Goal: Information Seeking & Learning: Learn about a topic

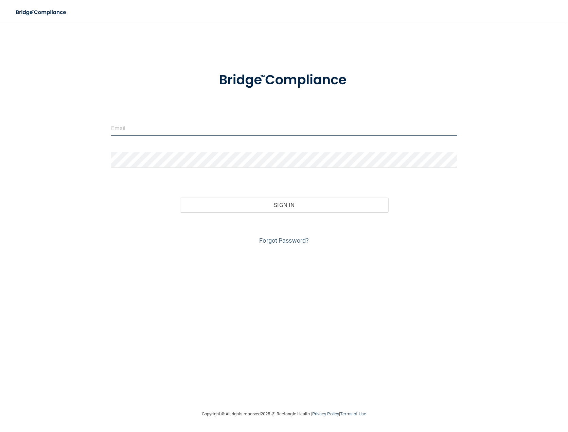
type input "[PERSON_NAME][EMAIL_ADDRESS][DOMAIN_NAME]"
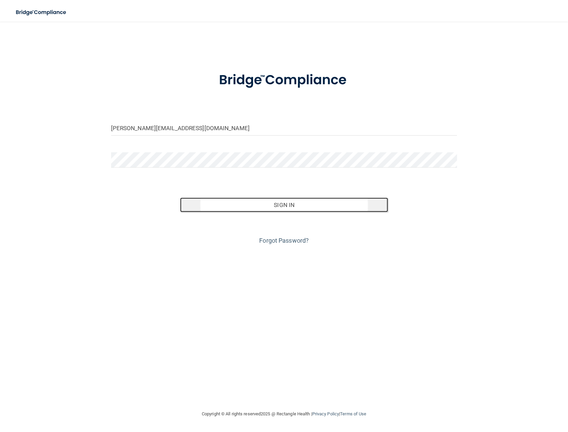
click at [298, 206] on button "Sign In" at bounding box center [283, 204] width 207 height 15
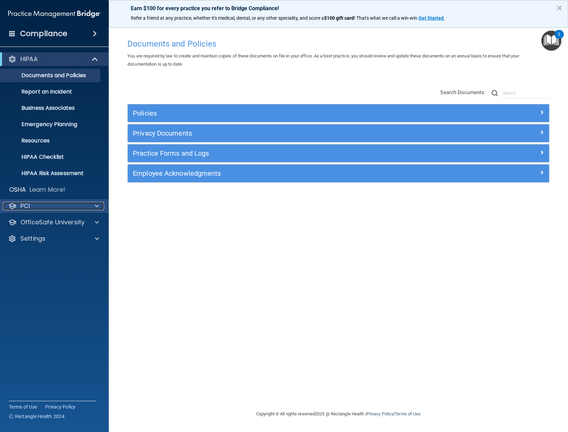
click at [96, 202] on span at bounding box center [97, 206] width 4 height 8
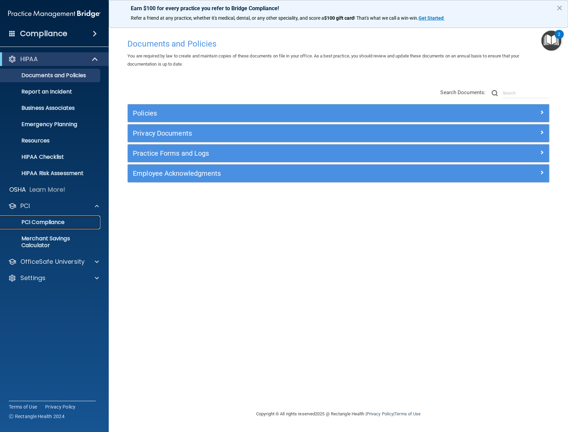
click at [49, 222] on p "PCI Compliance" at bounding box center [50, 222] width 93 height 7
click at [96, 260] on span at bounding box center [97, 261] width 4 height 8
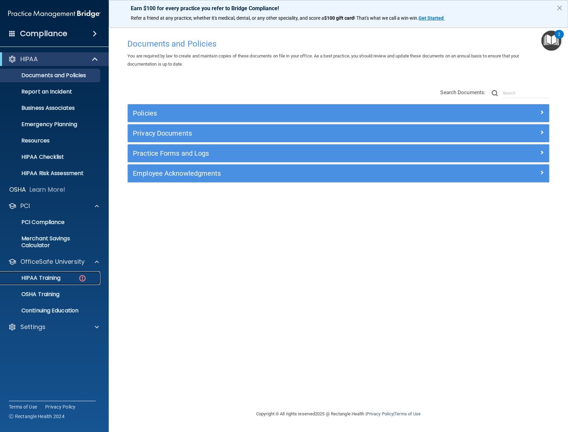
click at [50, 275] on p "HIPAA Training" at bounding box center [32, 277] width 56 height 7
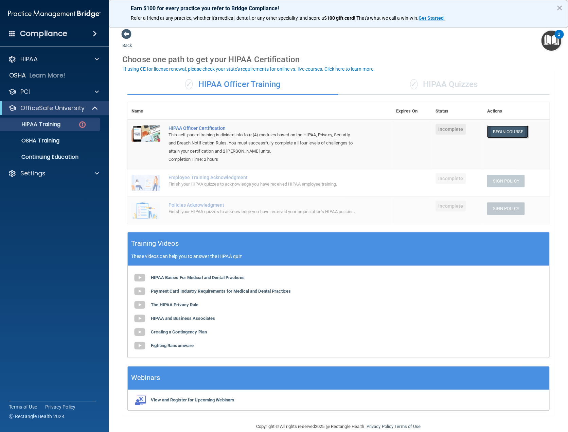
click at [492, 130] on link "Begin Course" at bounding box center [507, 131] width 41 height 13
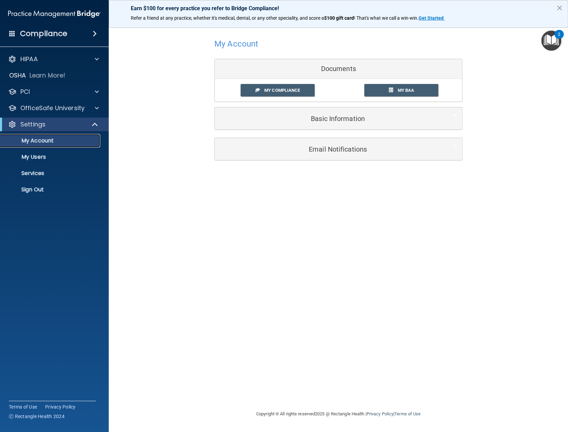
click at [48, 140] on p "My Account" at bounding box center [50, 140] width 93 height 7
click at [39, 155] on p "My Users" at bounding box center [50, 156] width 93 height 7
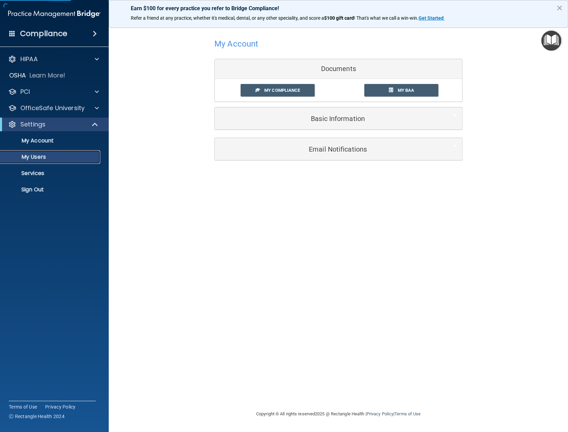
select select "20"
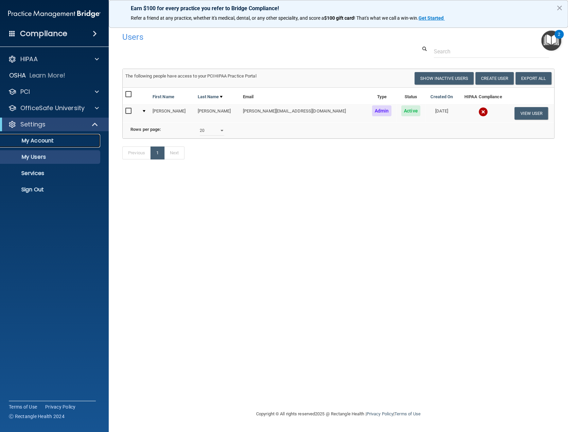
click at [43, 138] on p "My Account" at bounding box center [50, 140] width 93 height 7
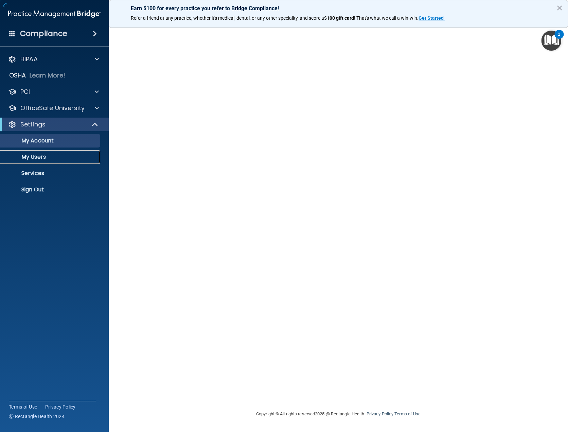
click at [41, 156] on p "My Users" at bounding box center [50, 156] width 93 height 7
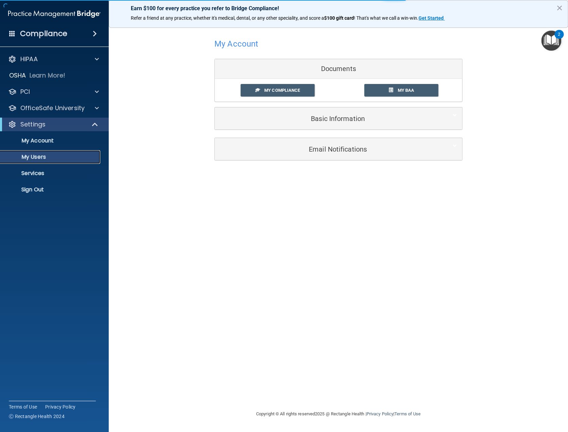
select select "20"
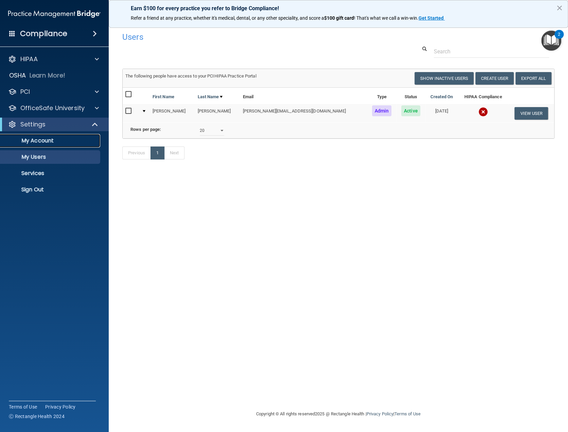
click at [45, 138] on p "My Account" at bounding box center [50, 140] width 93 height 7
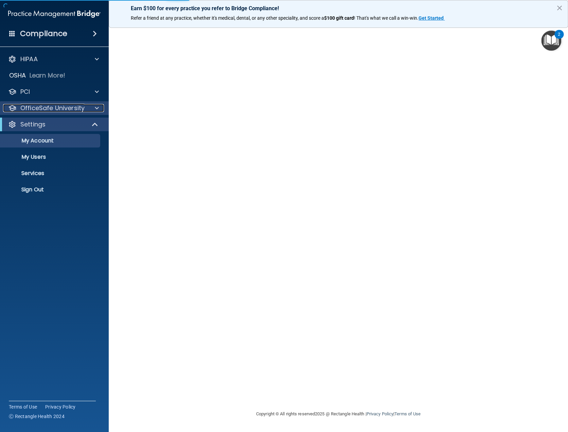
click at [98, 108] on span at bounding box center [97, 108] width 4 height 8
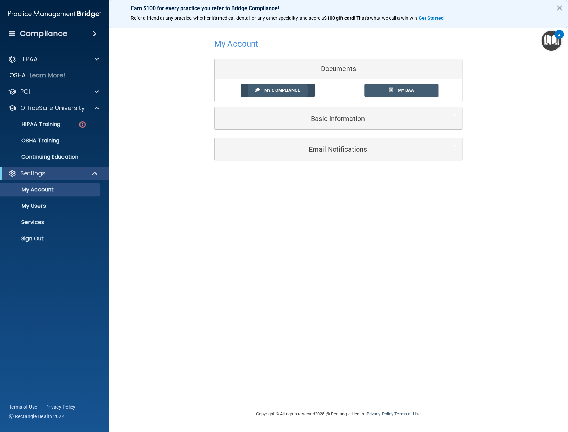
click at [277, 93] on link "My Compliance" at bounding box center [277, 90] width 74 height 13
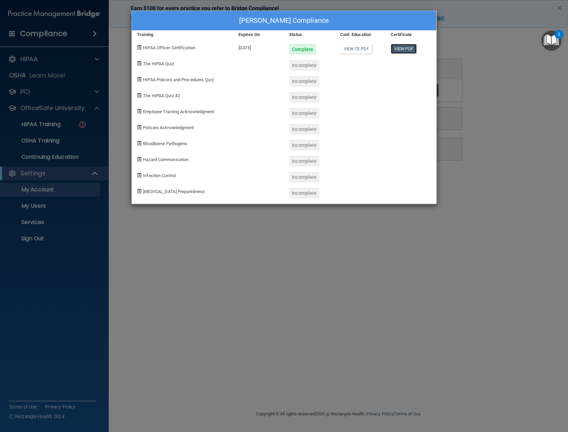
click at [398, 48] on link "View PDF" at bounding box center [403, 49] width 26 height 10
click at [512, 78] on div "Brittany Whitson's Compliance Training Expires On Status Cont. Education Certif…" at bounding box center [284, 216] width 568 height 432
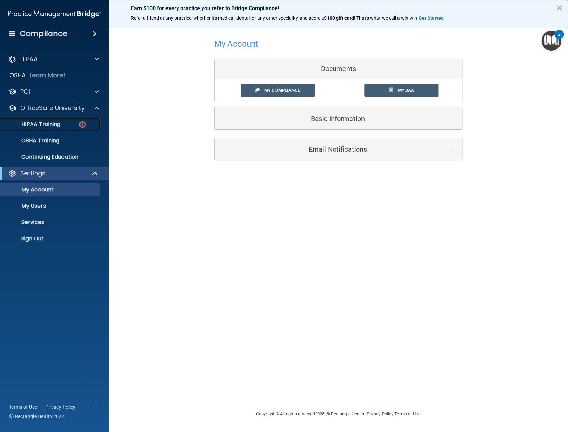
click at [50, 122] on p "HIPAA Training" at bounding box center [32, 124] width 56 height 7
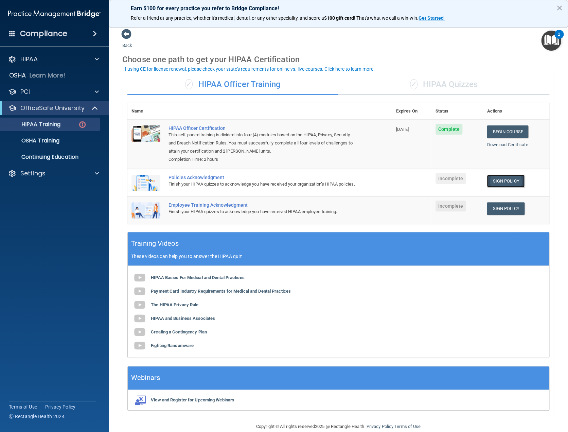
click at [494, 180] on link "Sign Policy" at bounding box center [506, 181] width 38 height 13
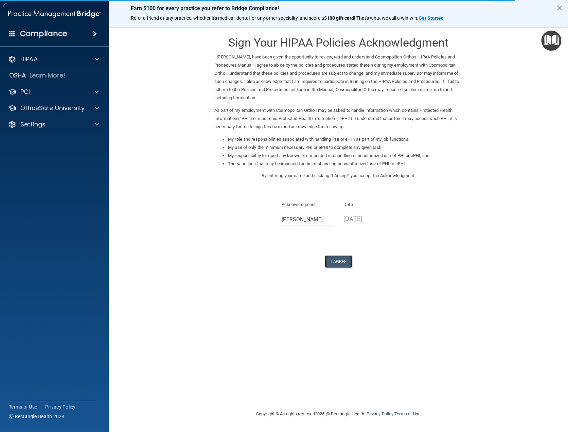
click at [339, 261] on button "I Agree" at bounding box center [338, 261] width 27 height 13
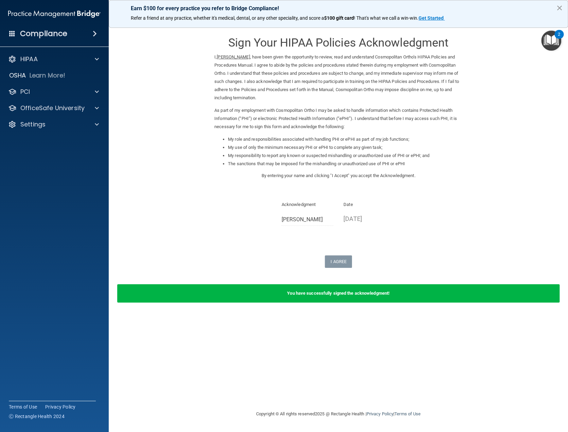
click at [560, 6] on button "×" at bounding box center [559, 7] width 6 height 11
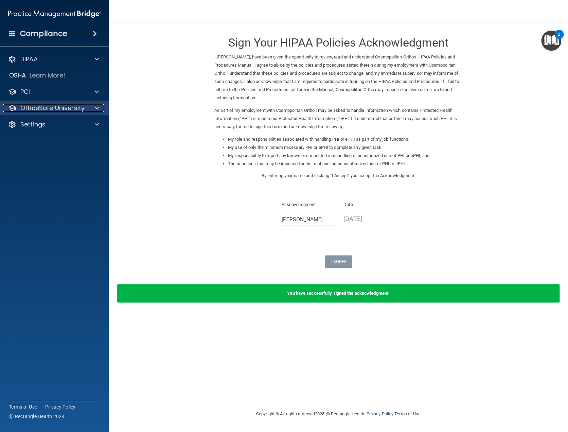
click at [95, 108] on span at bounding box center [97, 108] width 4 height 8
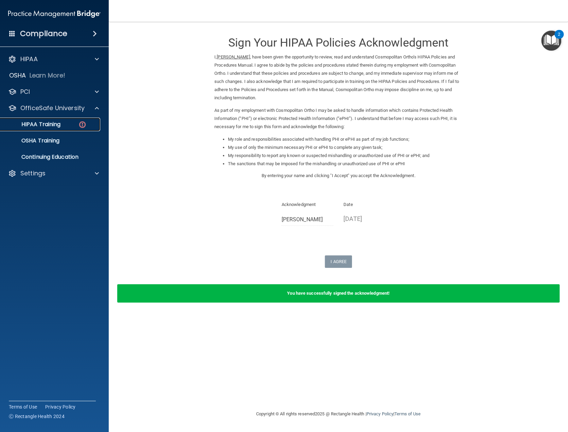
click at [53, 126] on p "HIPAA Training" at bounding box center [32, 124] width 56 height 7
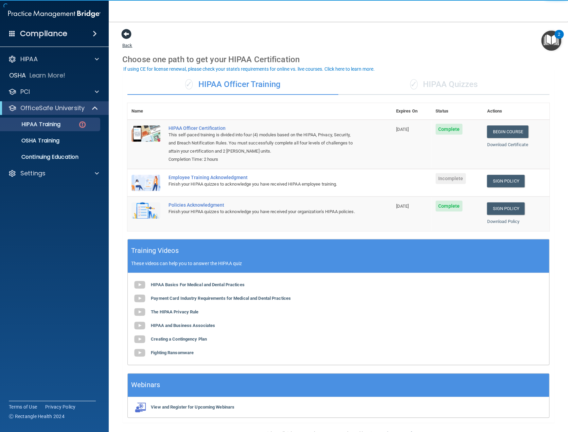
click at [129, 36] on span at bounding box center [126, 34] width 10 height 10
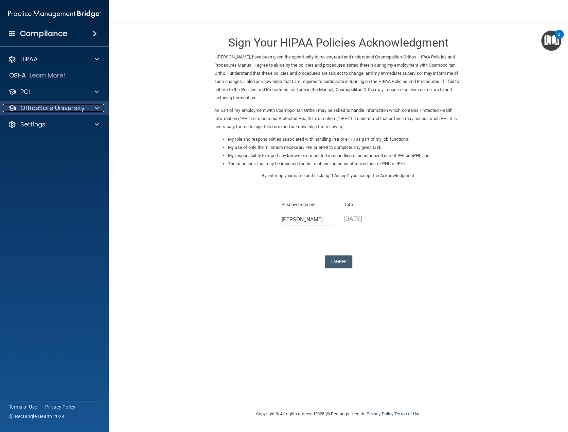
click at [95, 107] on span at bounding box center [97, 108] width 4 height 8
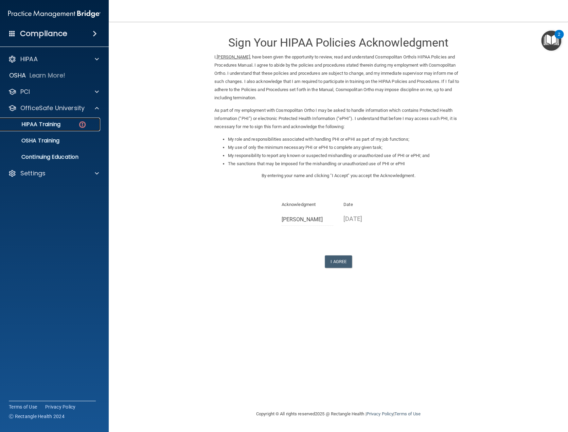
click at [42, 124] on p "HIPAA Training" at bounding box center [32, 124] width 56 height 7
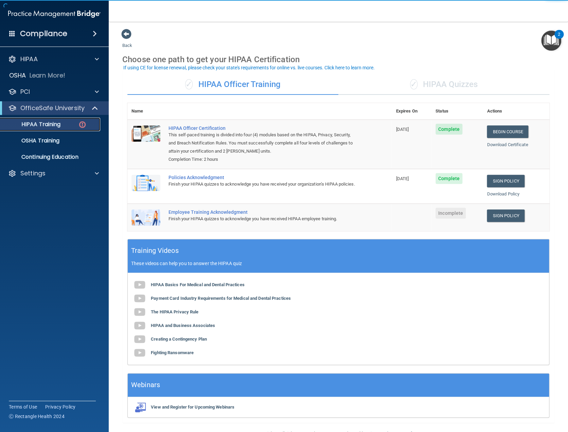
scroll to position [18, 0]
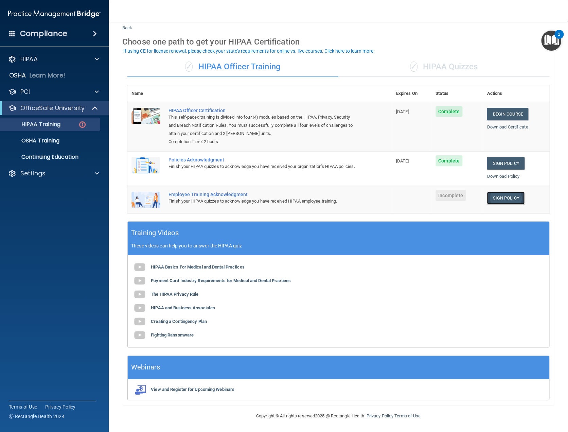
click at [504, 200] on link "Sign Policy" at bounding box center [506, 197] width 38 height 13
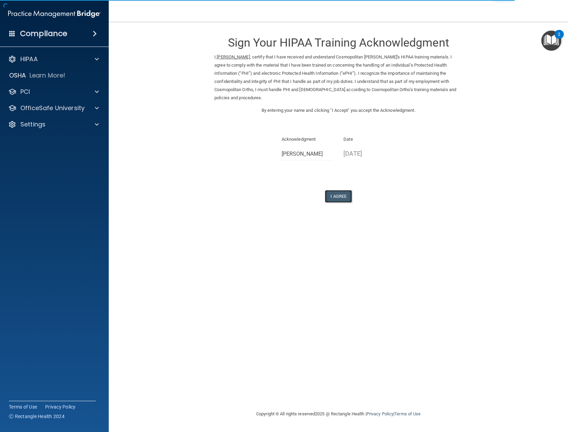
click at [345, 190] on button "I Agree" at bounding box center [338, 196] width 27 height 13
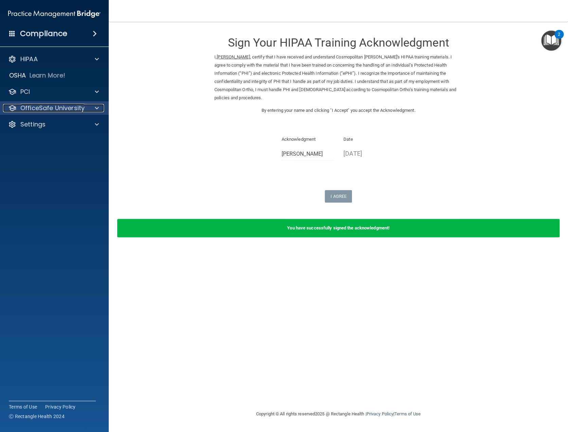
click at [97, 106] on span at bounding box center [97, 108] width 4 height 8
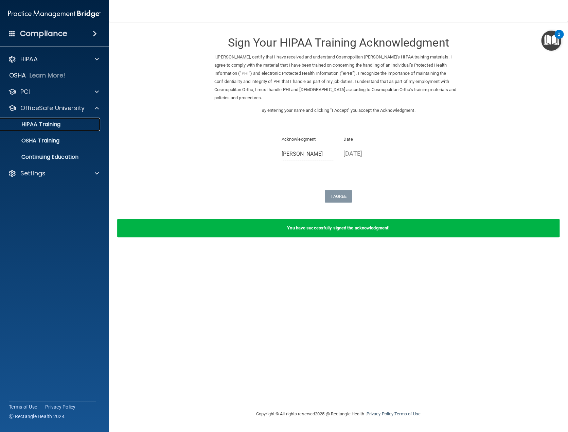
click at [45, 126] on p "HIPAA Training" at bounding box center [32, 124] width 56 height 7
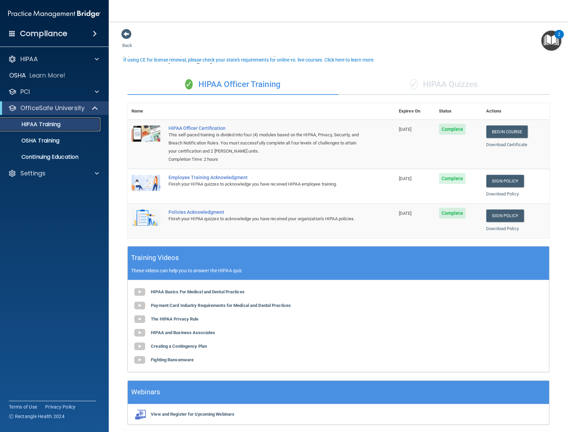
scroll to position [25, 0]
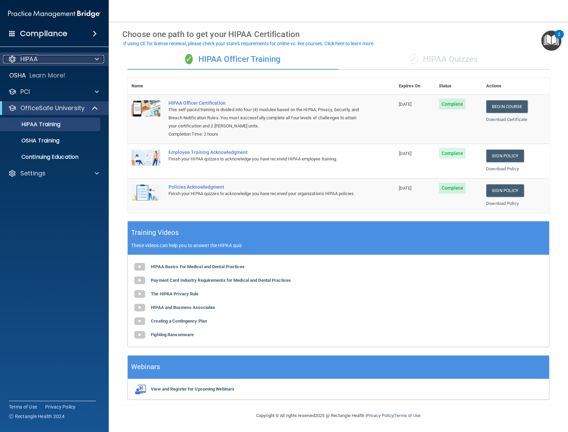
click at [97, 57] on span at bounding box center [97, 59] width 4 height 8
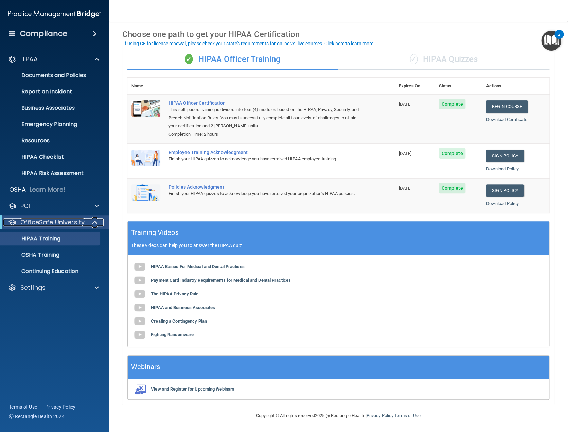
click at [96, 222] on span at bounding box center [96, 222] width 6 height 8
click at [96, 222] on span at bounding box center [96, 222] width 4 height 8
click at [55, 239] on p "HIPAA Training" at bounding box center [32, 238] width 56 height 7
click at [95, 288] on span at bounding box center [97, 287] width 4 height 8
click at [32, 316] on p "My Users" at bounding box center [50, 319] width 93 height 7
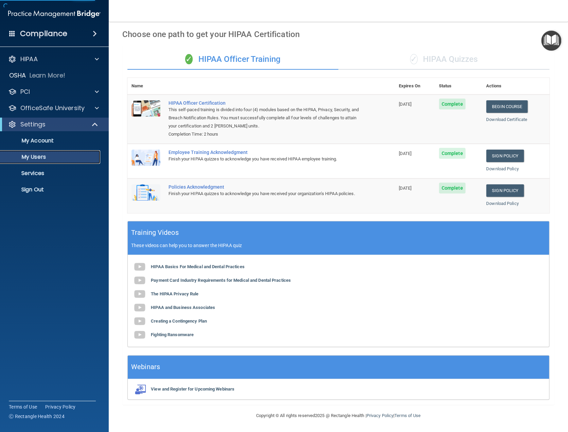
select select "20"
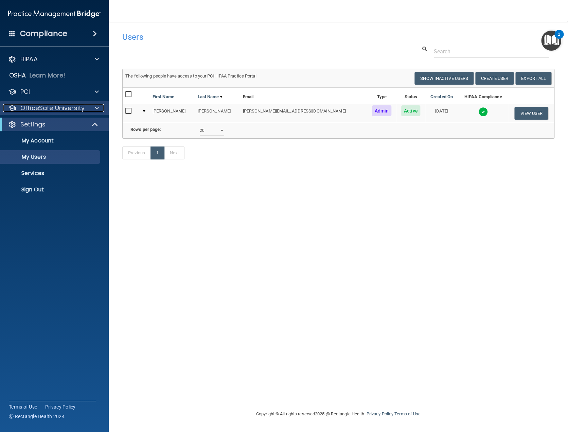
click at [95, 105] on span at bounding box center [97, 108] width 4 height 8
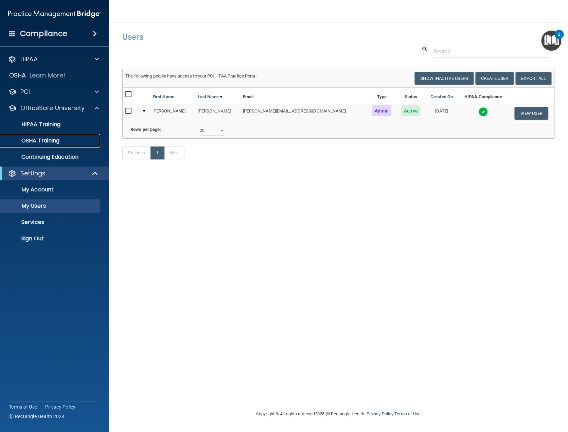
click at [49, 137] on p "OSHA Training" at bounding box center [31, 140] width 55 height 7
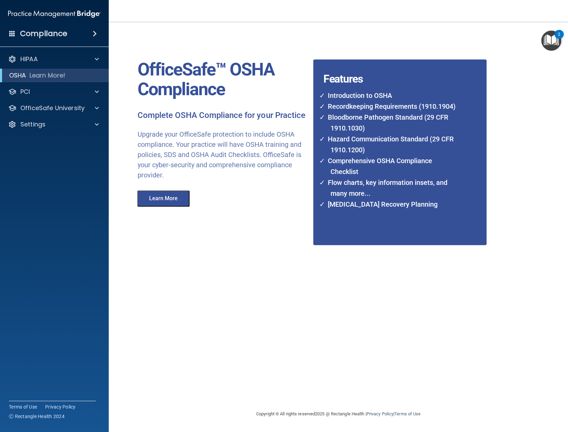
click at [74, 35] on div "Compliance" at bounding box center [54, 33] width 109 height 15
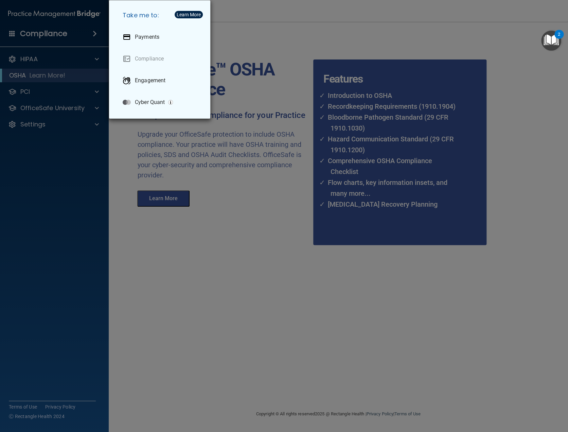
click at [213, 245] on div "Take me to: Payments Compliance Engagement Cyber Quant" at bounding box center [284, 216] width 568 height 432
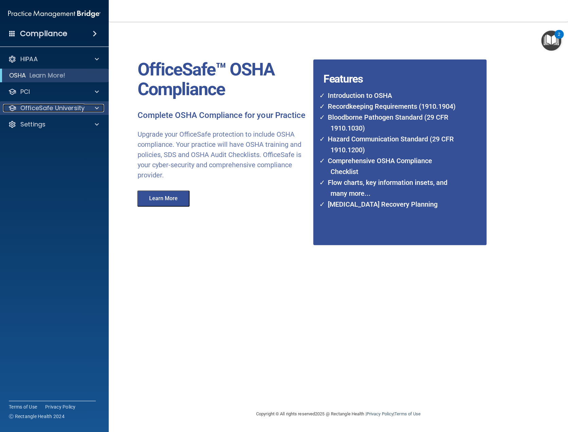
click at [94, 105] on div at bounding box center [95, 108] width 17 height 8
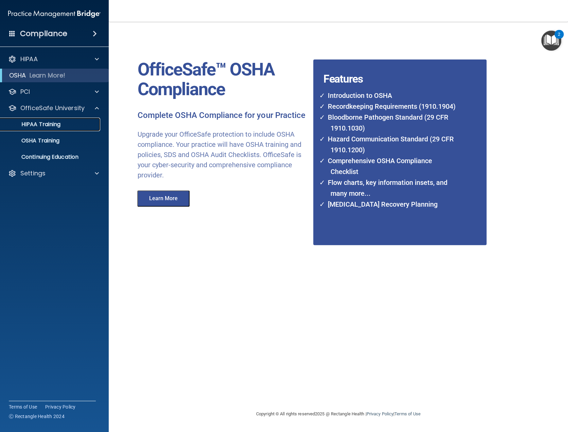
click at [41, 122] on p "HIPAA Training" at bounding box center [32, 124] width 56 height 7
